Goal: Communication & Community: Answer question/provide support

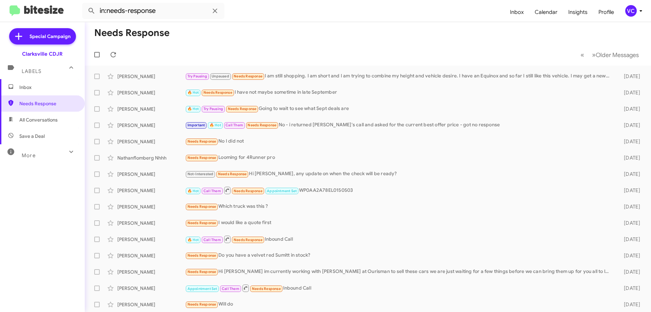
click at [375, 23] on mat-toolbar-row "Needs Response" at bounding box center [368, 33] width 567 height 22
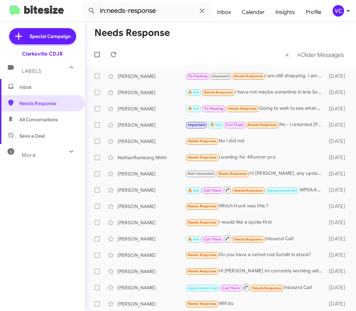
drag, startPoint x: 203, startPoint y: 40, endPoint x: 260, endPoint y: 23, distance: 60.2
click at [203, 39] on mat-toolbar-row "Needs Response" at bounding box center [220, 33] width 271 height 22
click at [197, 40] on mat-toolbar-row "Needs Response" at bounding box center [220, 33] width 271 height 22
click at [147, 53] on mat-toolbar-row "« Previous » Next Older Messages" at bounding box center [220, 55] width 271 height 22
drag, startPoint x: 213, startPoint y: 46, endPoint x: 345, endPoint y: 45, distance: 132.7
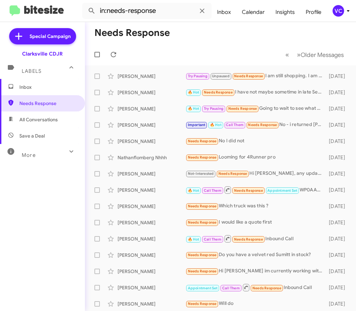
click at [213, 46] on mat-toolbar-row "« Previous » Next Older Messages" at bounding box center [220, 55] width 271 height 22
click at [55, 213] on div "Inbox Needs Response All Conversations Save a Deal More Important 🔥 Hot Appoint…" at bounding box center [42, 172] width 85 height 187
click at [36, 253] on div "Inbox Needs Response All Conversations Save a Deal More Important 🔥 Hot Appoint…" at bounding box center [42, 172] width 85 height 187
click at [190, 44] on mat-toolbar-row "« Previous » Next Older Messages" at bounding box center [220, 55] width 271 height 22
click at [316, 53] on span "Older Messages" at bounding box center [321, 54] width 43 height 7
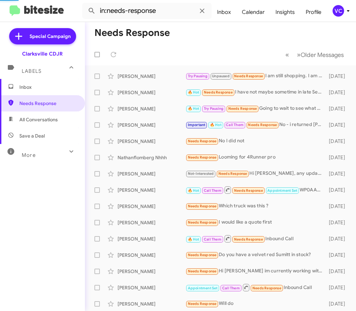
click at [245, 46] on mat-toolbar-row "« Previous » Next Older Messages" at bounding box center [220, 55] width 271 height 22
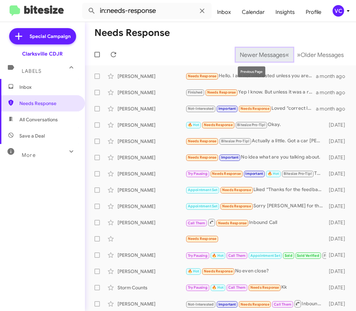
click at [240, 55] on span "Newer Messages" at bounding box center [262, 54] width 45 height 7
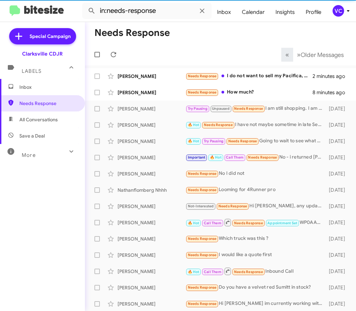
drag, startPoint x: 204, startPoint y: 45, endPoint x: 200, endPoint y: 45, distance: 3.7
click at [201, 45] on mat-toolbar-row "« Previous » Next Older Messages" at bounding box center [220, 55] width 271 height 22
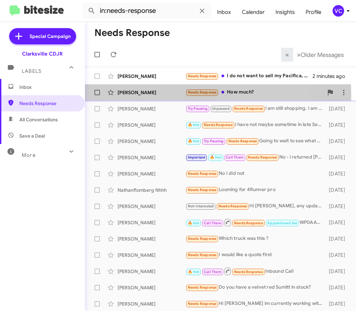
click at [157, 96] on div "[PERSON_NAME]" at bounding box center [151, 92] width 68 height 7
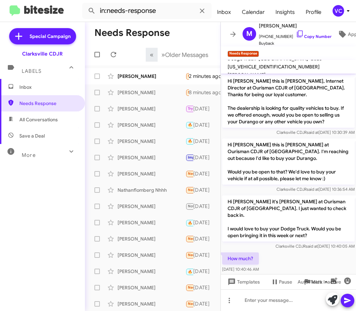
click at [329, 262] on div "How much? [DATE] 10:40:46 AM" at bounding box center [288, 262] width 135 height 23
click at [329, 259] on div "How much? [DATE] 10:40:46 AM" at bounding box center [288, 262] width 135 height 23
click at [333, 259] on div "How much? [DATE] 10:40:46 AM" at bounding box center [288, 262] width 135 height 23
click at [336, 264] on div "How much? [DATE] 10:40:46 AM" at bounding box center [288, 262] width 135 height 23
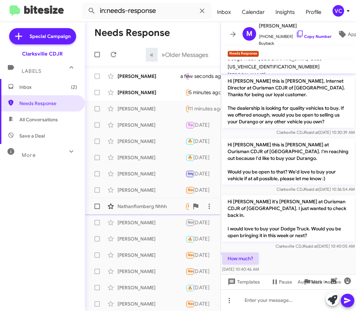
drag, startPoint x: 48, startPoint y: 210, endPoint x: 110, endPoint y: 208, distance: 62.1
click at [47, 210] on div "Inbox (2) Needs Response All Conversations Save a Deal More Important 🔥 Hot App…" at bounding box center [42, 172] width 85 height 187
